Goal: Task Accomplishment & Management: Use online tool/utility

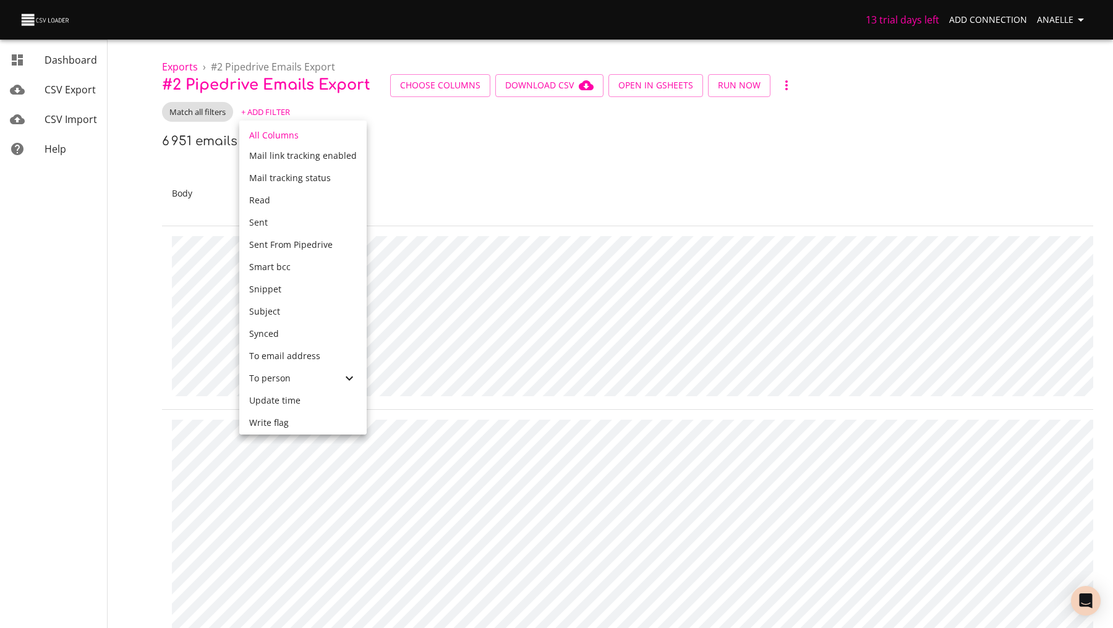
scroll to position [463, 0]
click at [275, 372] on div "To person" at bounding box center [302, 379] width 127 height 22
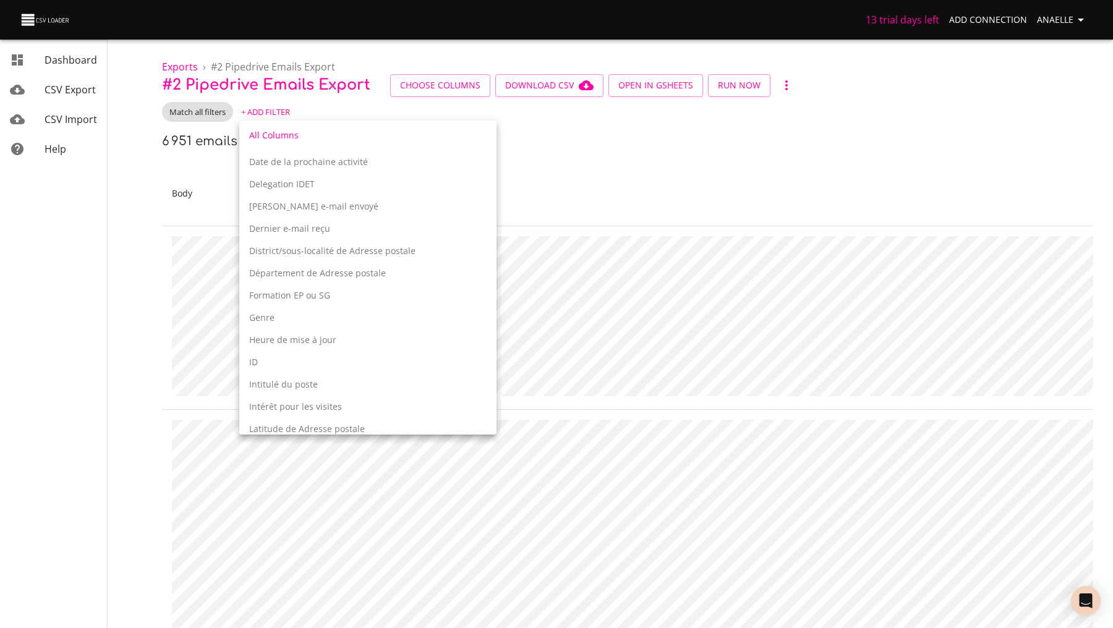
scroll to position [1216, 0]
click at [277, 358] on p "ID" at bounding box center [368, 361] width 238 height 12
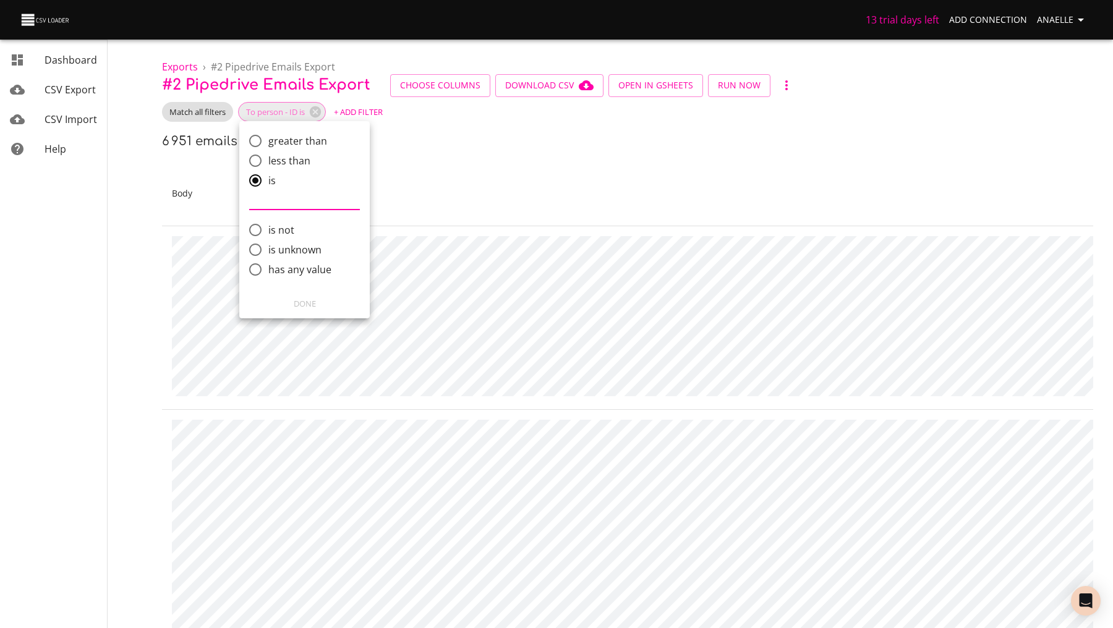
click at [302, 268] on span "has any value" at bounding box center [299, 269] width 63 height 15
click at [268, 268] on input "has any value" at bounding box center [255, 270] width 26 height 26
radio input "true"
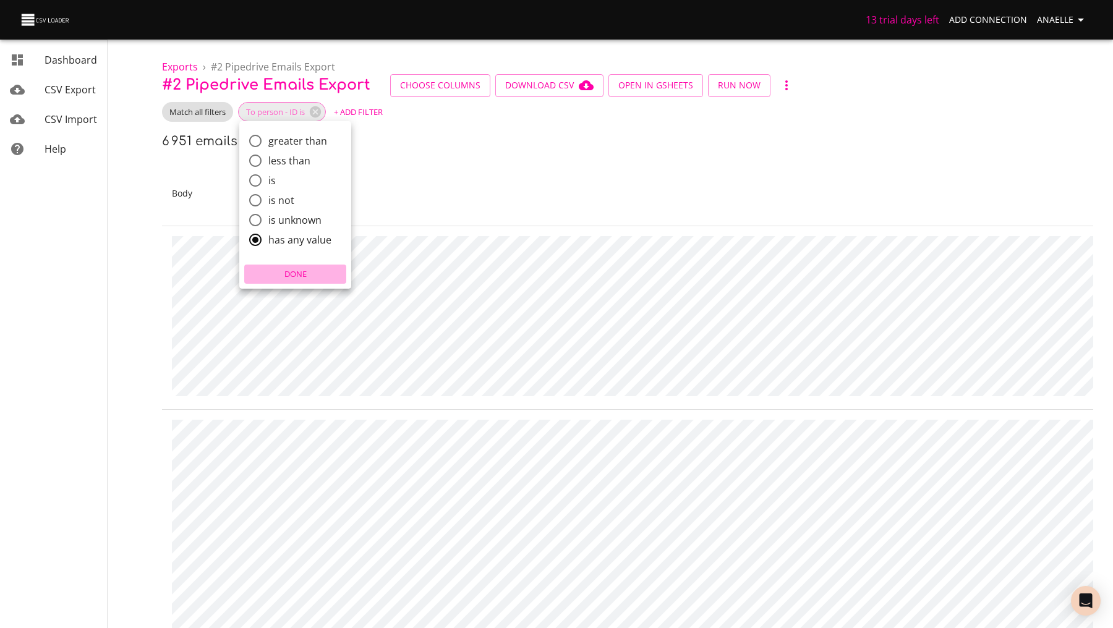
click at [302, 269] on span "Done" at bounding box center [295, 274] width 96 height 14
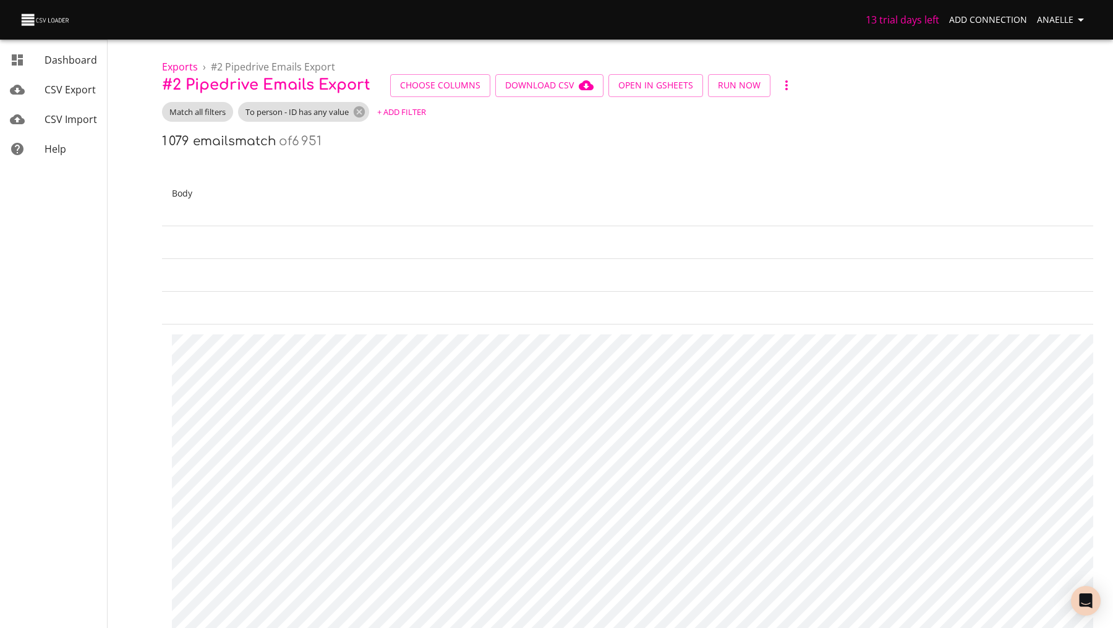
click at [321, 202] on th "Body" at bounding box center [786, 193] width 1249 height 65
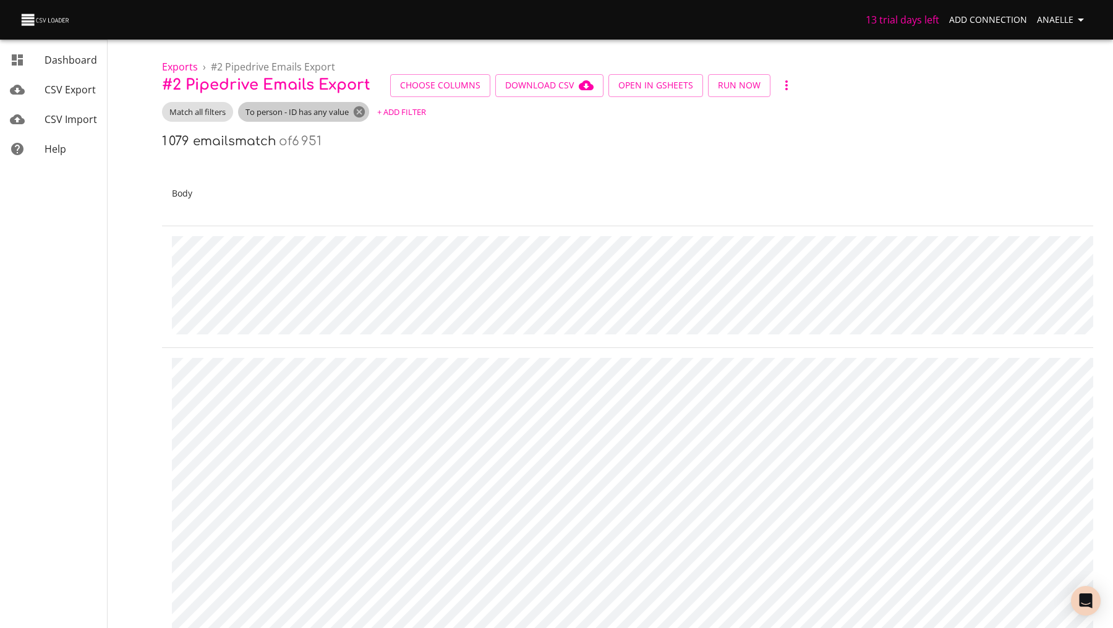
click at [361, 113] on icon at bounding box center [360, 112] width 14 height 14
click at [280, 113] on span "+ Add Filter" at bounding box center [265, 112] width 49 height 14
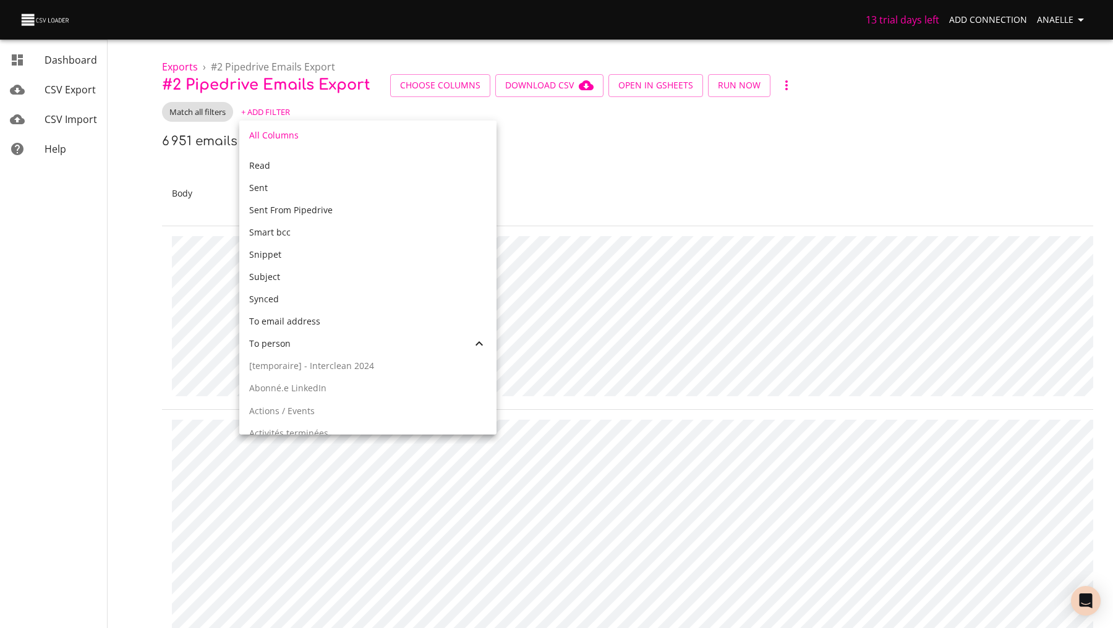
click at [293, 341] on div "To person" at bounding box center [360, 344] width 223 height 12
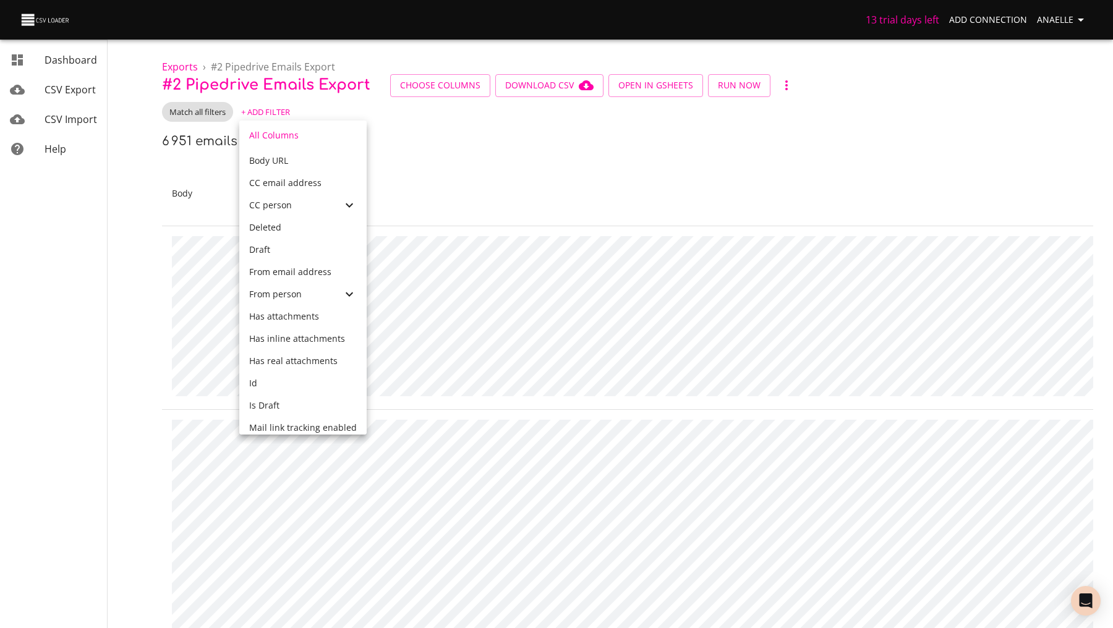
scroll to position [184, 0]
click at [288, 306] on span "From person" at bounding box center [275, 301] width 53 height 12
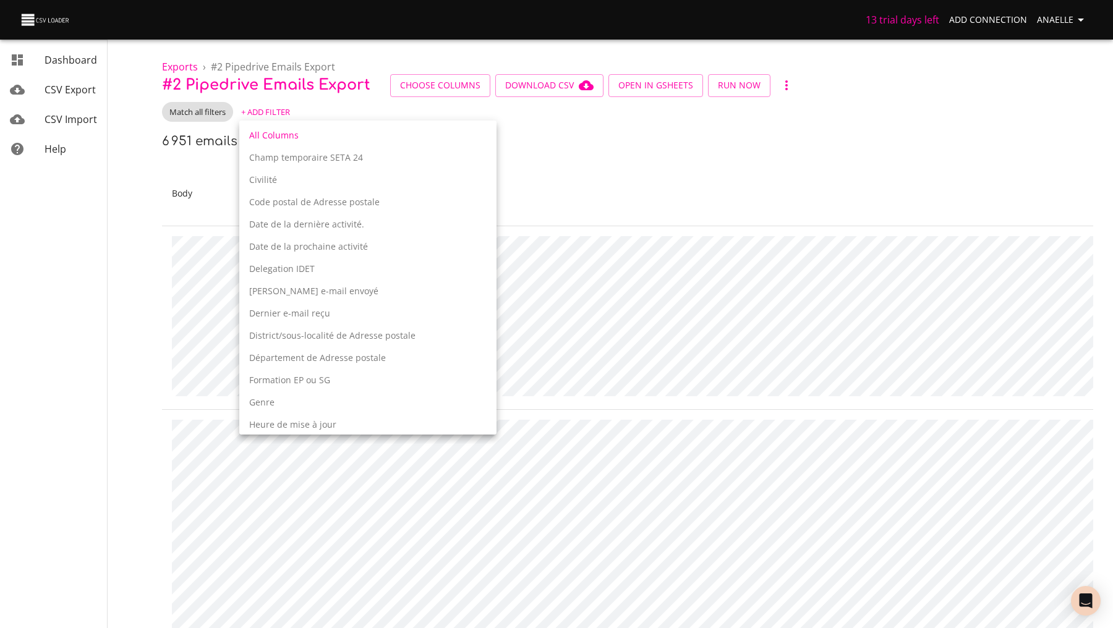
scroll to position [846, 0]
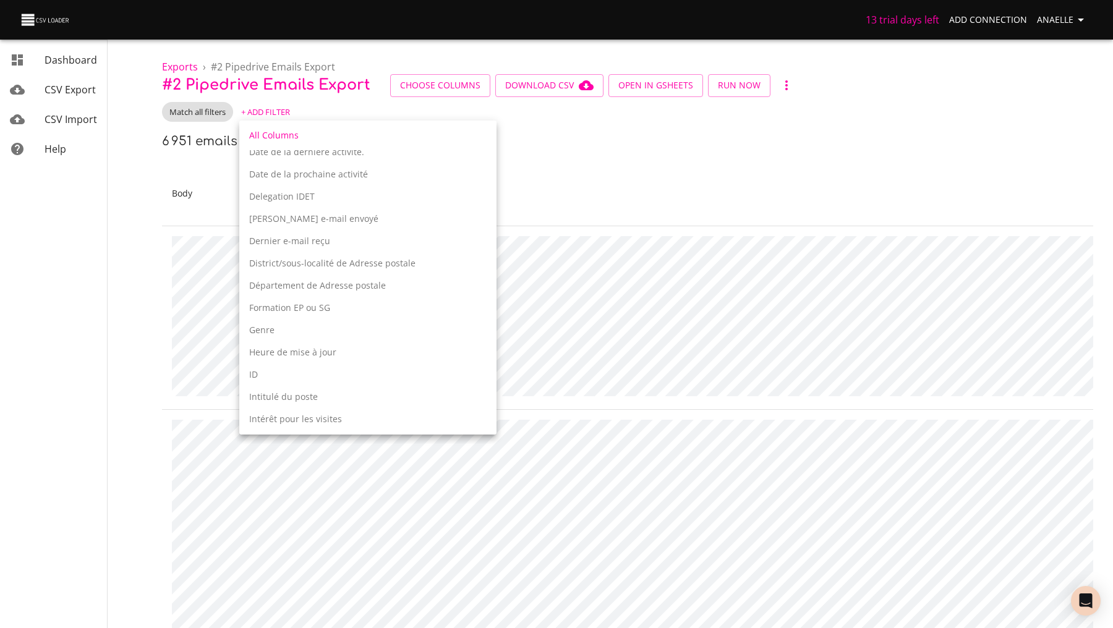
click at [283, 371] on p "ID" at bounding box center [368, 375] width 238 height 12
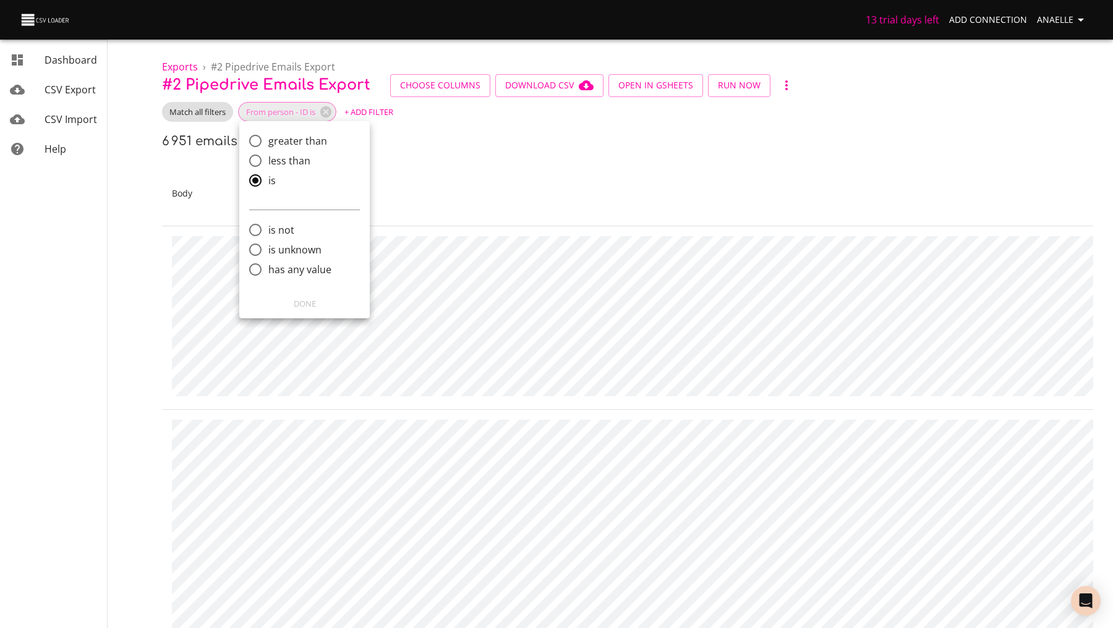
click at [281, 276] on span "has any value" at bounding box center [299, 269] width 63 height 15
click at [268, 276] on input "has any value" at bounding box center [255, 270] width 26 height 26
radio input "true"
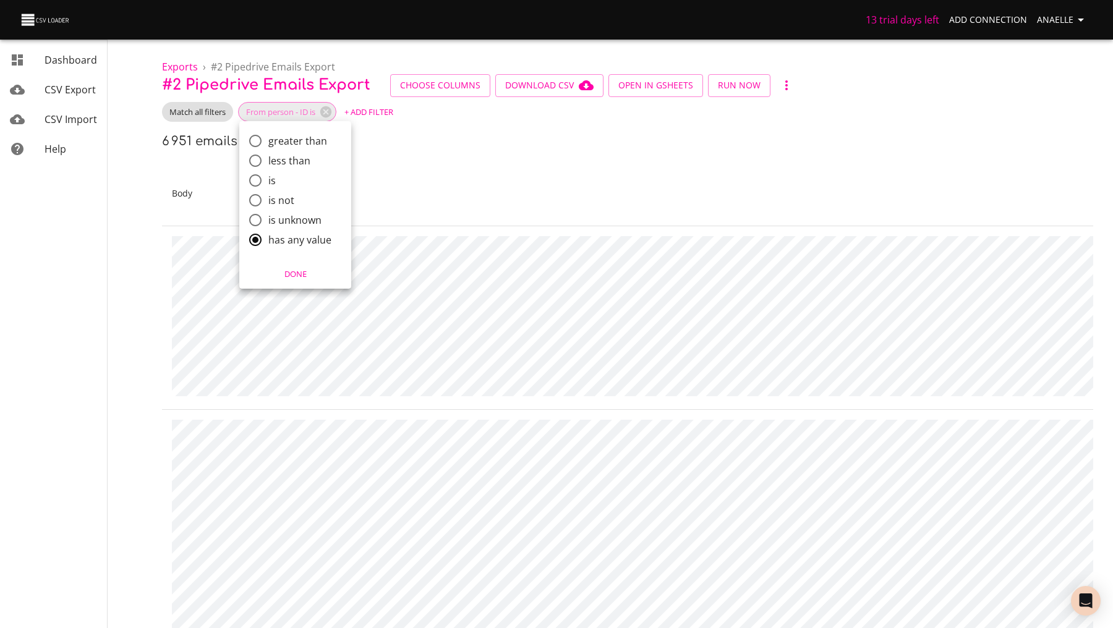
click at [301, 267] on button "Done" at bounding box center [295, 274] width 102 height 19
